Goal: Information Seeking & Learning: Compare options

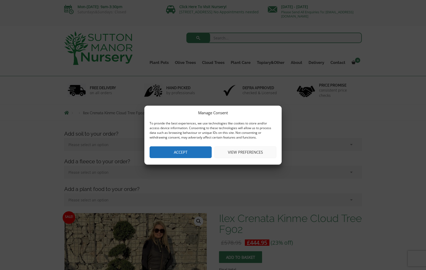
click at [239, 151] on button "View preferences" at bounding box center [245, 152] width 62 height 12
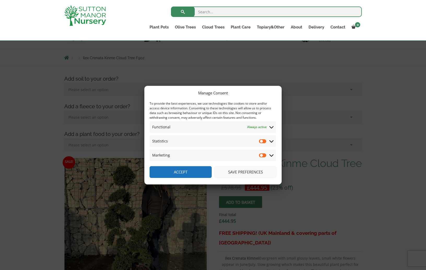
scroll to position [46, 0]
click at [260, 141] on input "Statistics" at bounding box center [263, 141] width 8 height 5
checkbox input "false"
click at [237, 172] on button "Save preferences" at bounding box center [245, 172] width 62 height 12
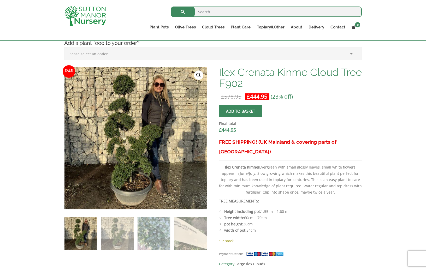
scroll to position [137, 0]
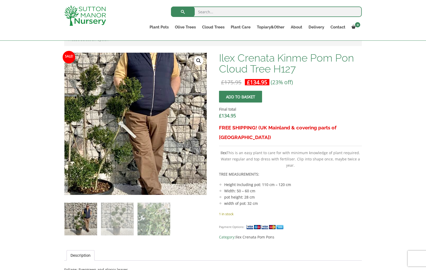
scroll to position [149, 0]
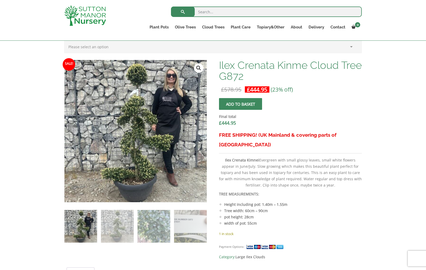
scroll to position [144, 0]
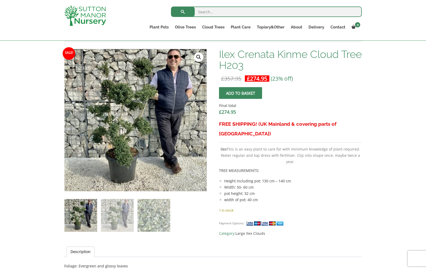
scroll to position [157, 0]
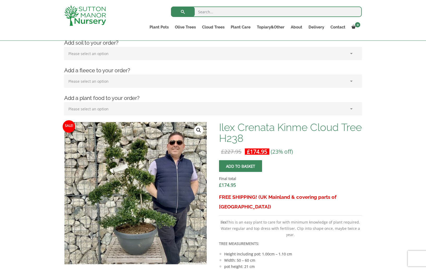
scroll to position [82, 0]
